Goal: Information Seeking & Learning: Learn about a topic

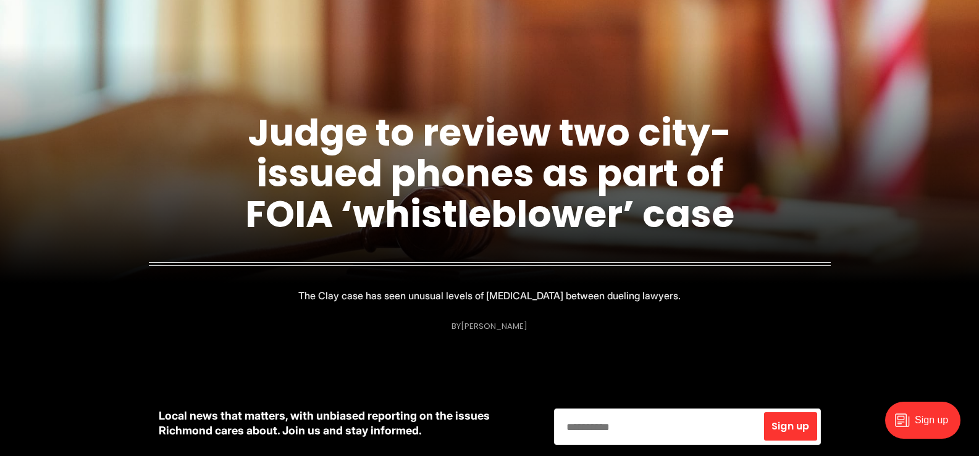
scroll to position [185, 0]
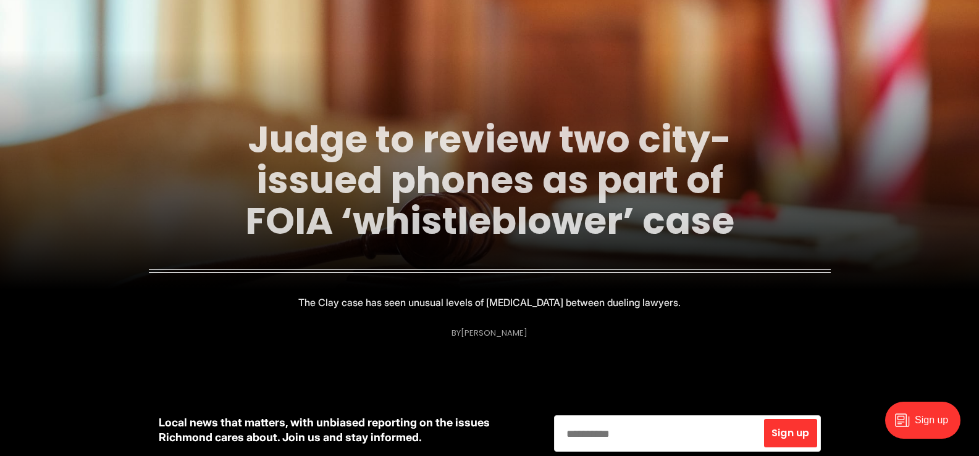
click at [418, 204] on link "Judge to review two city-issued phones as part of FOIA ‘whistleblower’ case" at bounding box center [489, 180] width 489 height 133
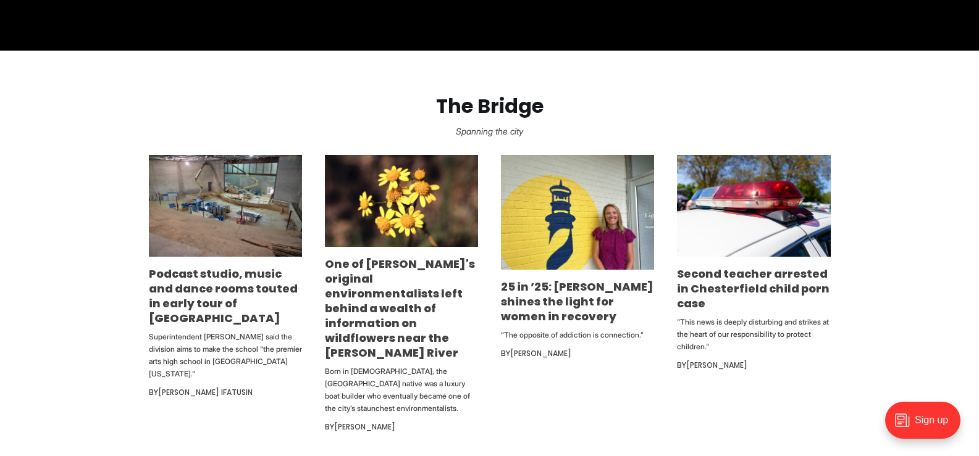
scroll to position [679, 0]
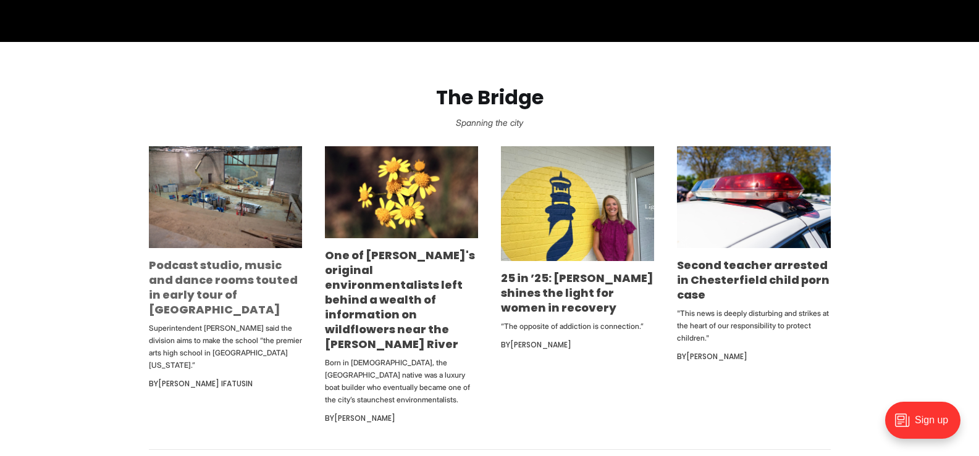
click at [204, 305] on link "Podcast studio, music and dance rooms touted in early tour of [GEOGRAPHIC_DATA]" at bounding box center [223, 287] width 149 height 60
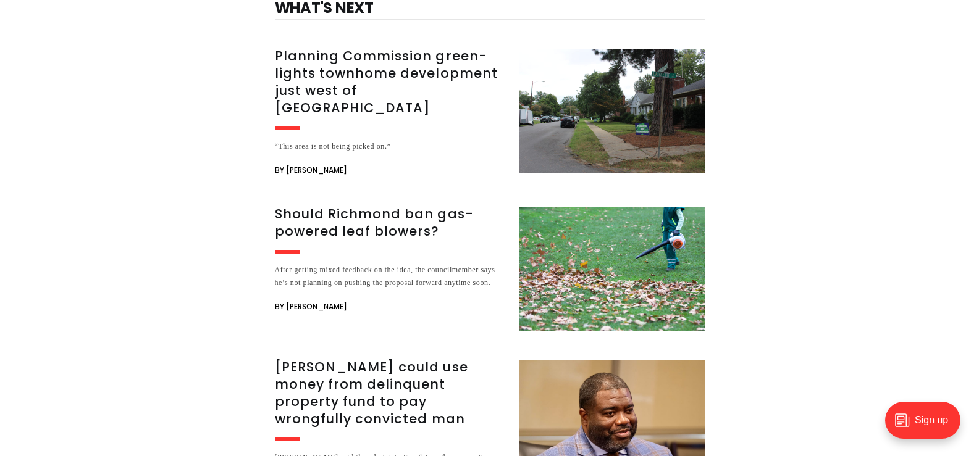
scroll to position [2593, 0]
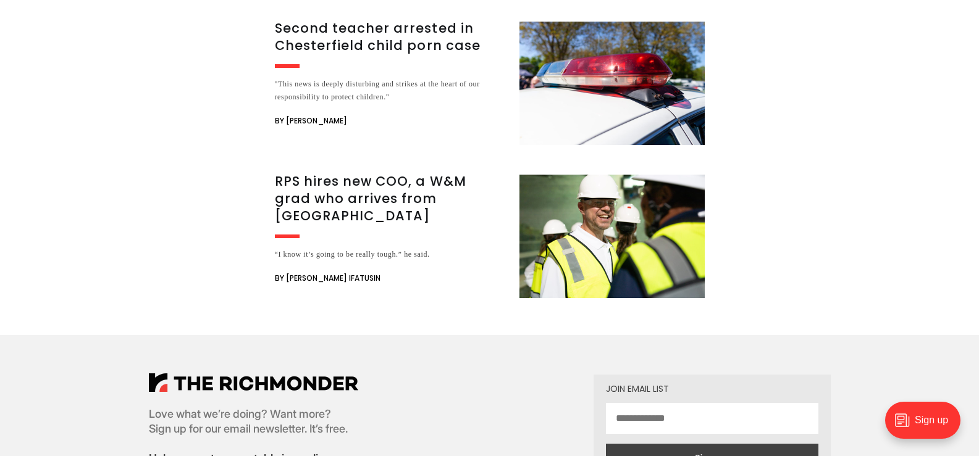
scroll to position [3520, 0]
